Goal: Information Seeking & Learning: Learn about a topic

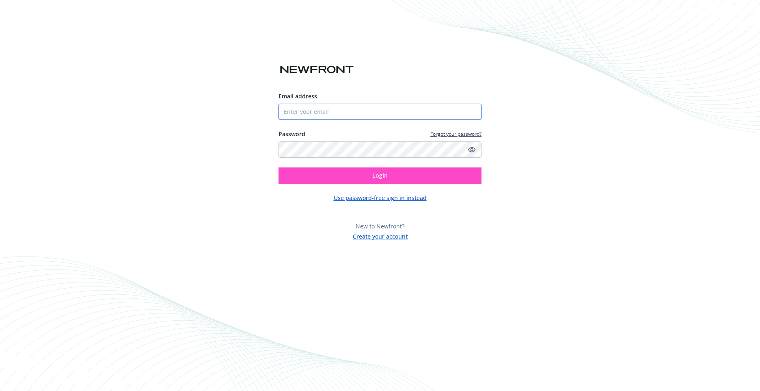
type input "[EMAIL_ADDRESS][DOMAIN_NAME]"
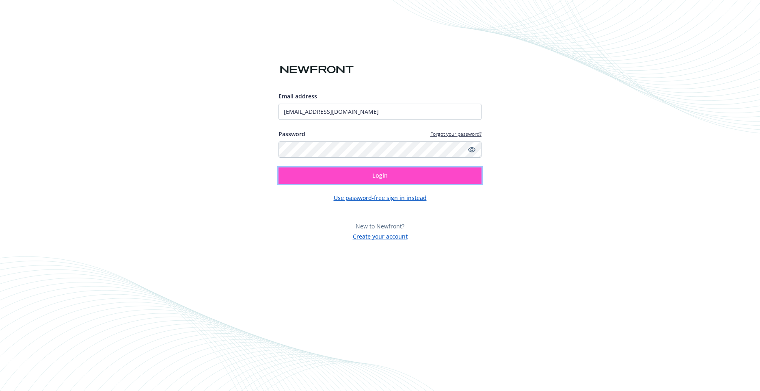
click at [389, 174] on button "Login" at bounding box center [380, 175] width 203 height 16
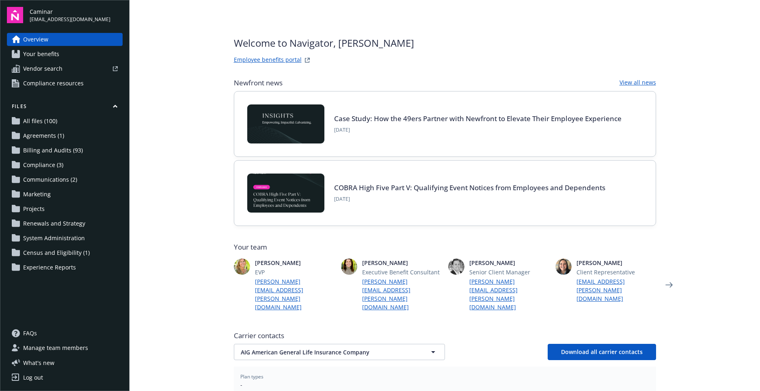
drag, startPoint x: 206, startPoint y: 185, endPoint x: 205, endPoint y: 181, distance: 4.1
click at [206, 182] on main "Welcome to Navigator , [PERSON_NAME] Employee benefits portal Newfront news Vie…" at bounding box center [445, 195] width 631 height 391
click at [61, 63] on span "Vendor search" at bounding box center [42, 68] width 39 height 13
click at [63, 53] on link "Your benefits" at bounding box center [65, 54] width 116 height 13
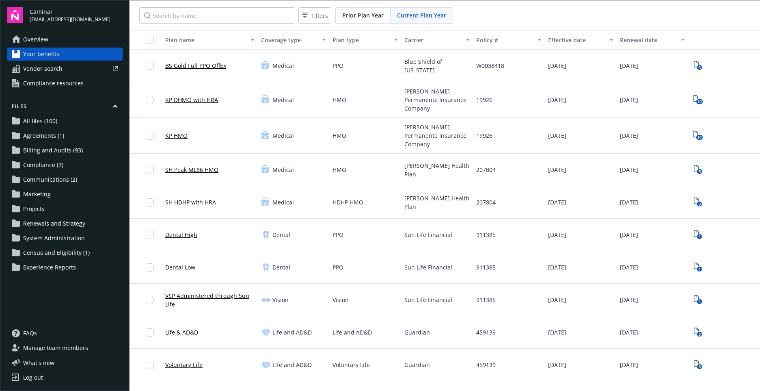
click at [34, 36] on span "Overview" at bounding box center [35, 39] width 25 height 13
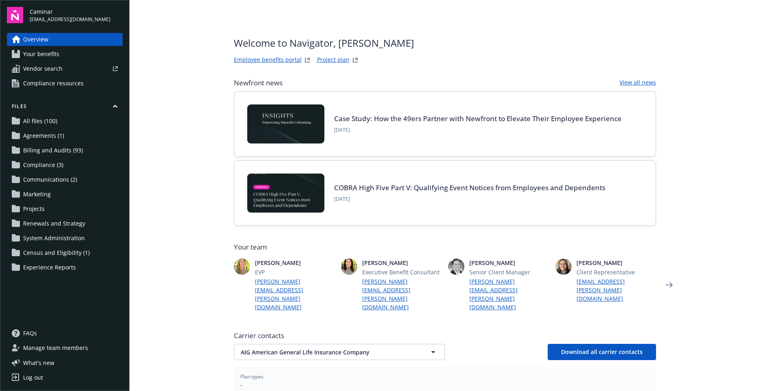
click at [333, 61] on link "Project plan" at bounding box center [333, 60] width 32 height 10
